Goal: Find contact information: Find contact information

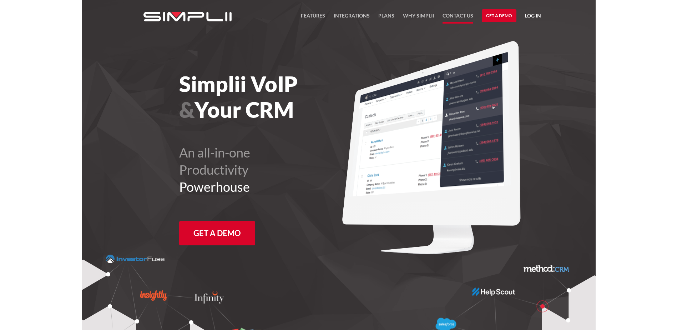
click at [460, 15] on link "Contact US" at bounding box center [458, 17] width 31 height 12
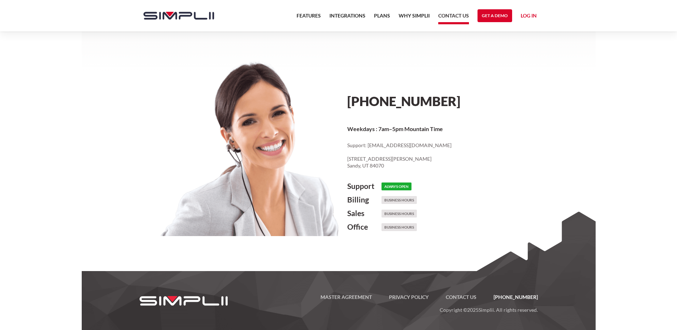
scroll to position [328, 0]
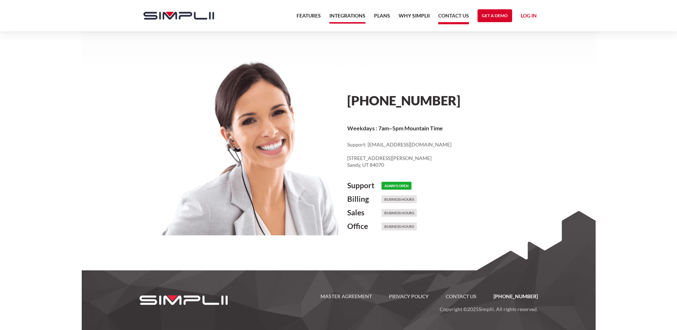
click at [348, 16] on link "Integrations" at bounding box center [347, 17] width 36 height 12
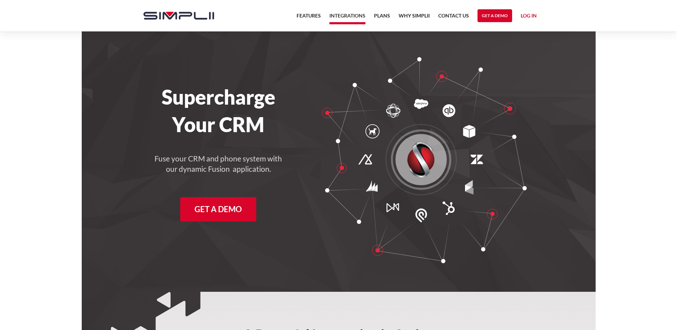
click at [529, 16] on link "Log in" at bounding box center [529, 16] width 16 height 11
